Goal: Use online tool/utility: Utilize a website feature to perform a specific function

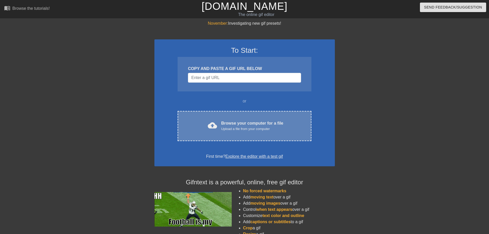
click at [242, 129] on div "Upload a file from your computer" at bounding box center [252, 129] width 62 height 5
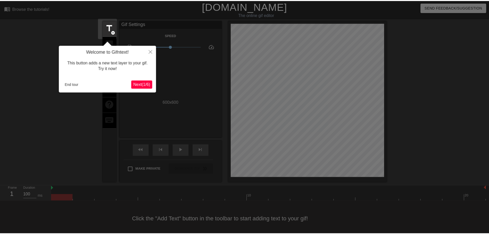
scroll to position [7, 0]
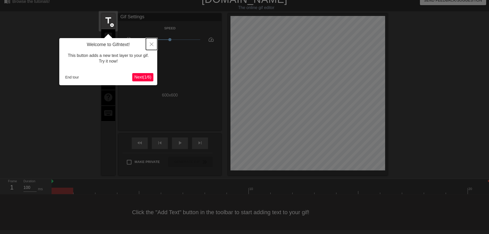
click at [151, 45] on icon "Close" at bounding box center [152, 45] width 4 height 4
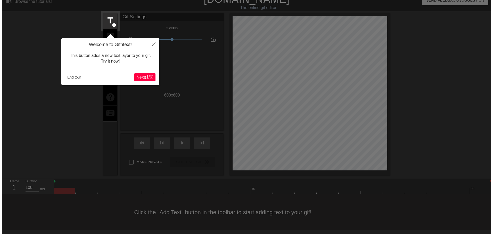
scroll to position [0, 0]
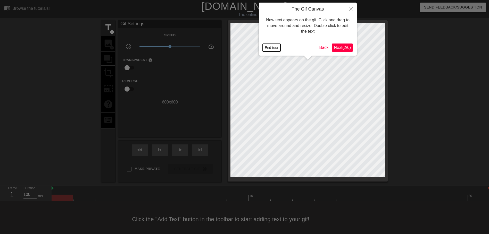
click at [266, 49] on button "End tour" at bounding box center [272, 48] width 18 height 8
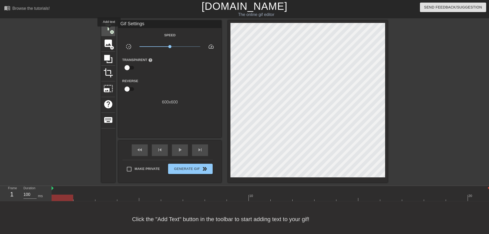
click at [109, 30] on span "title" at bounding box center [108, 28] width 10 height 10
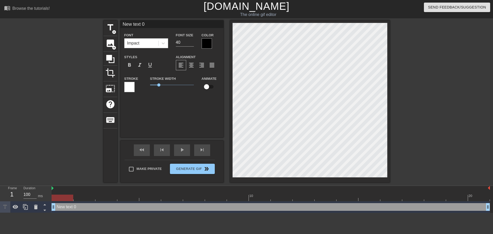
scroll to position [1, 1]
type input "New"
type textarea "New"
type input "New"
type textarea "New"
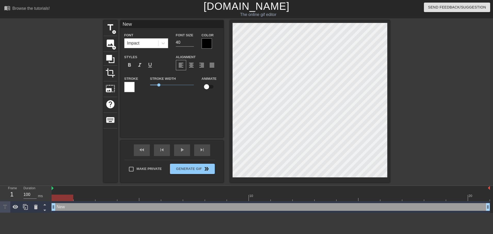
type input "Ne"
type textarea "Ne"
type input "N"
type textarea "N"
type input "B"
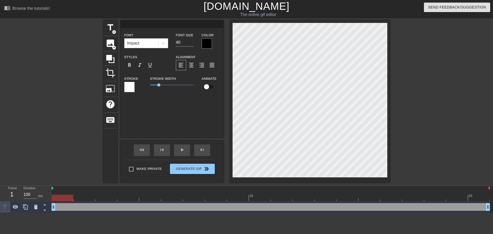
type textarea "B"
type input "Bu"
type textarea "Bu"
type input "Buo"
type textarea "Buo"
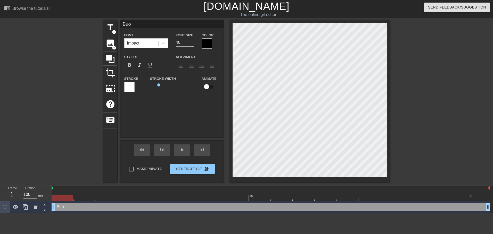
type input "Buon"
type textarea "Buon"
type input "Buone"
type textarea "Buone"
type input "Buone"
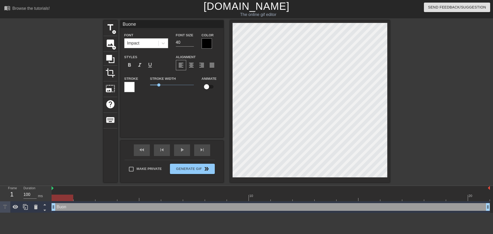
type textarea "Buone"
type input "Buone v"
type textarea "Buone v"
type input "Buone va"
type textarea "Buone va"
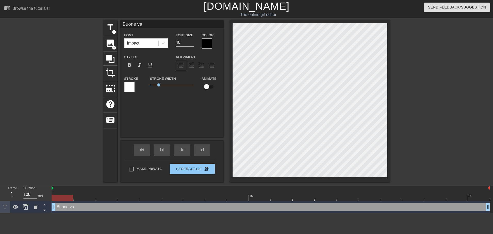
type input "Buone vac"
type textarea "Buone vac"
type input "Buone vaca"
type textarea "Buone vaca"
type input "Buone vacan"
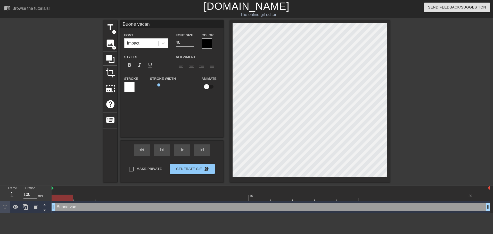
type textarea "Buone vacan"
type input "Buone vacanz"
type textarea "Buone vacanz"
type input "Buone vacanze"
type textarea "Buone vacanze"
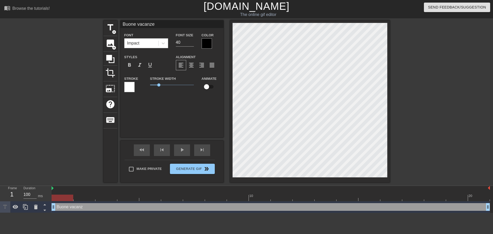
type input "Buone vacanze"
type textarea "Buone vacanze"
type input "Buone vacanze c"
type textarea "Buone vacanze c"
type input "Buone vacanze ca"
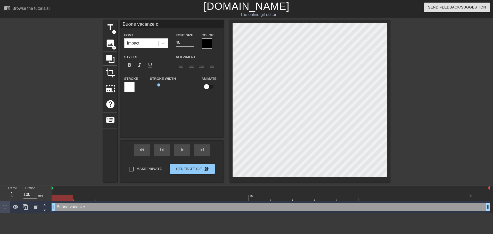
type textarea "Buone vacanze ca"
type input "Buone vacanze cap"
type textarea "Buone vacanze cap"
type input "Buone vacanze capo"
type textarea "Buone vacanze capo"
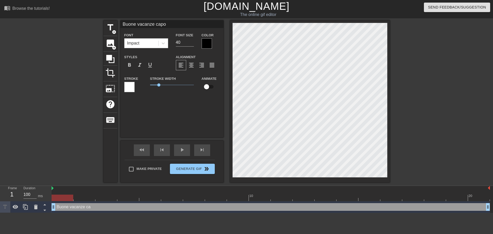
scroll to position [1, 3]
type input "Buone vacanze capo!"
type textarea "Buone vacanze capo!"
click at [209, 44] on div at bounding box center [207, 43] width 10 height 10
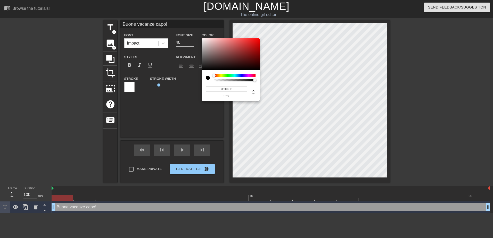
type input "#FFFFFF"
drag, startPoint x: 204, startPoint y: 39, endPoint x: 192, endPoint y: 32, distance: 13.4
click at [192, 32] on div "#FFFFFF hex" at bounding box center [246, 119] width 493 height 238
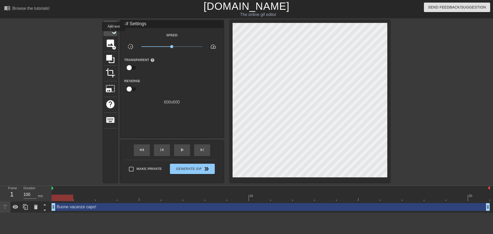
click at [113, 34] on span "add_circle" at bounding box center [114, 32] width 4 height 4
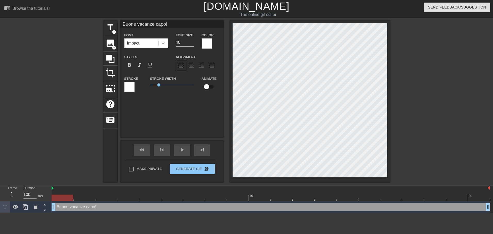
click at [163, 44] on icon at bounding box center [163, 44] width 3 height 2
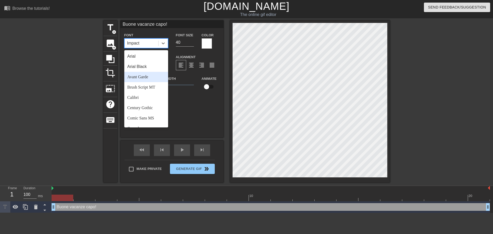
click at [141, 75] on div "Avant Garde" at bounding box center [146, 77] width 44 height 10
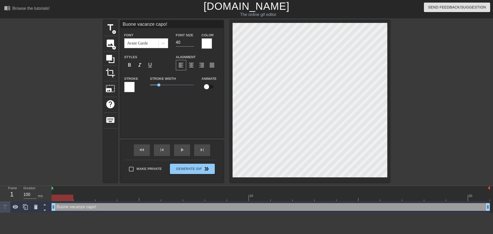
scroll to position [1, 1]
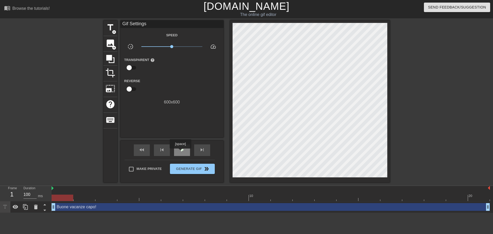
click at [180, 152] on span "play_arrow" at bounding box center [182, 150] width 6 height 6
click at [180, 152] on span "pause" at bounding box center [182, 150] width 6 height 6
click at [180, 152] on span "play_arrow" at bounding box center [182, 150] width 6 height 6
click at [180, 152] on span "pause" at bounding box center [182, 150] width 6 height 6
drag, startPoint x: 81, startPoint y: 199, endPoint x: 61, endPoint y: 199, distance: 19.6
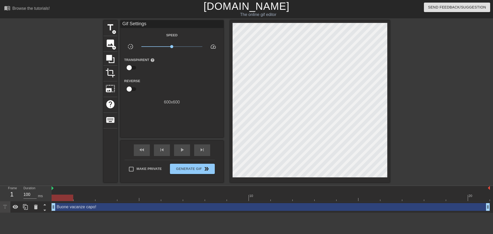
click at [61, 199] on div at bounding box center [63, 198] width 22 height 6
drag, startPoint x: 171, startPoint y: 46, endPoint x: 153, endPoint y: 46, distance: 17.5
click at [158, 46] on span "x0.403" at bounding box center [159, 46] width 3 height 3
click at [185, 146] on div "play_arrow" at bounding box center [182, 151] width 16 height 12
click at [185, 146] on div "pause" at bounding box center [182, 151] width 16 height 12
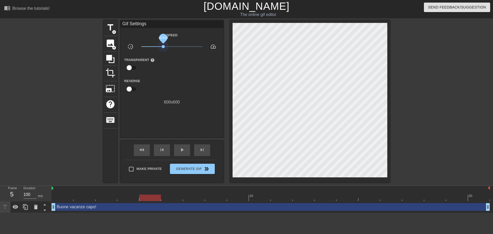
drag, startPoint x: 153, startPoint y: 46, endPoint x: 165, endPoint y: 49, distance: 12.6
click at [165, 49] on span "x0.519" at bounding box center [171, 47] width 61 height 6
click at [182, 152] on span "play_arrow" at bounding box center [182, 150] width 6 height 6
click at [182, 152] on span "pause" at bounding box center [182, 150] width 6 height 6
drag, startPoint x: 165, startPoint y: 46, endPoint x: 171, endPoint y: 47, distance: 5.5
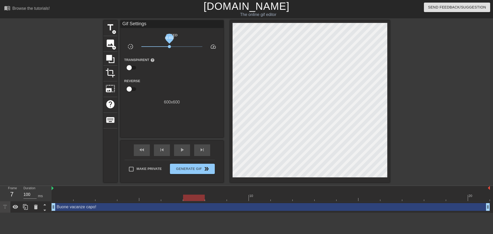
click at [171, 47] on span "x0.832" at bounding box center [169, 46] width 3 height 3
click at [181, 150] on span "play_arrow" at bounding box center [182, 150] width 6 height 6
click at [181, 150] on span "pause" at bounding box center [182, 150] width 6 height 6
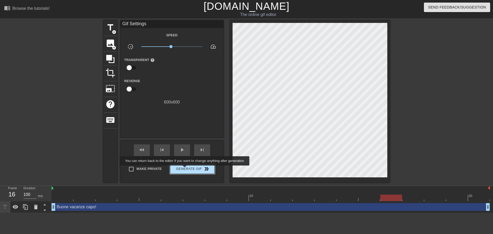
click at [185, 169] on span "Generate Gif double_arrow" at bounding box center [192, 169] width 40 height 6
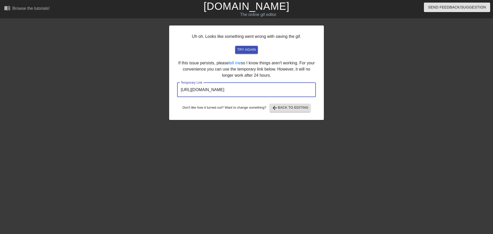
drag, startPoint x: 299, startPoint y: 90, endPoint x: 39, endPoint y: 88, distance: 259.6
click at [39, 88] on div "Uh oh. Looks like something went wrong with saving the gif. try again If this i…" at bounding box center [246, 97] width 493 height 155
